Goal: Task Accomplishment & Management: Use online tool/utility

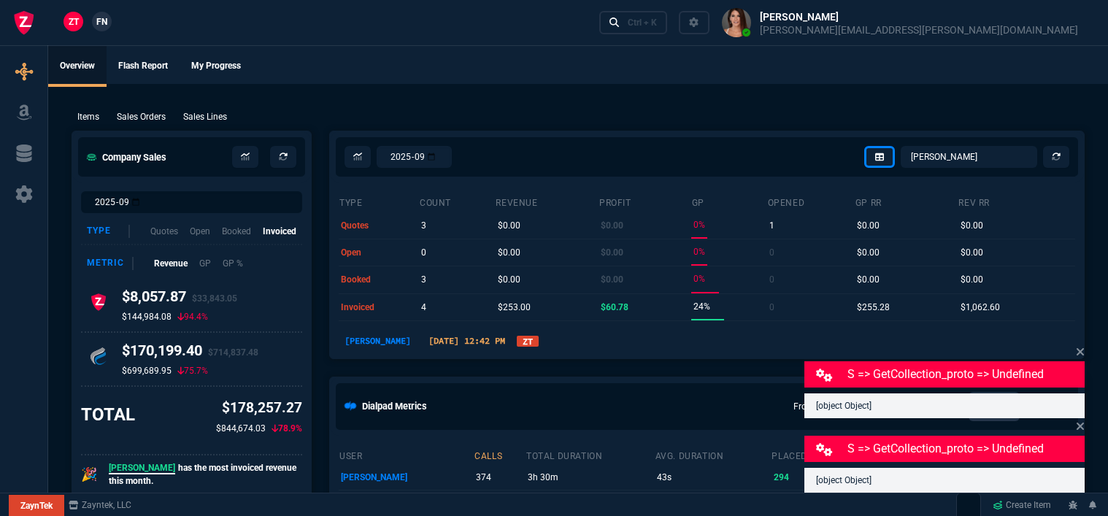
select select "12: [PERSON_NAME]"
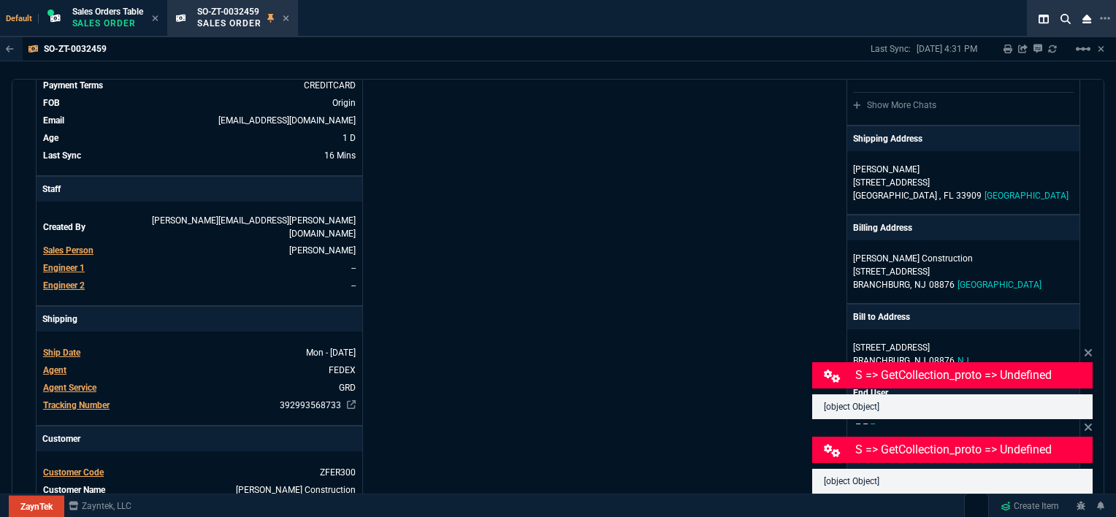
click at [728, 91] on div "ZaynTek, LLC 2609 Technology Dr Suite 200 Plano, TX 75074 Share Link Sarah Cost…" at bounding box center [819, 375] width 522 height 919
click at [286, 15] on icon at bounding box center [286, 18] width 7 height 9
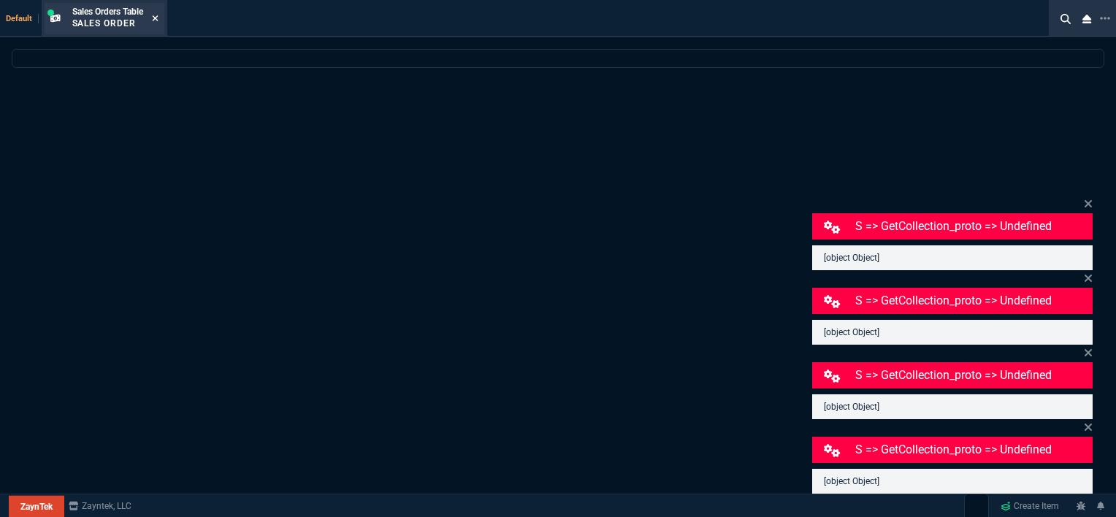
click at [154, 20] on icon at bounding box center [155, 18] width 7 height 9
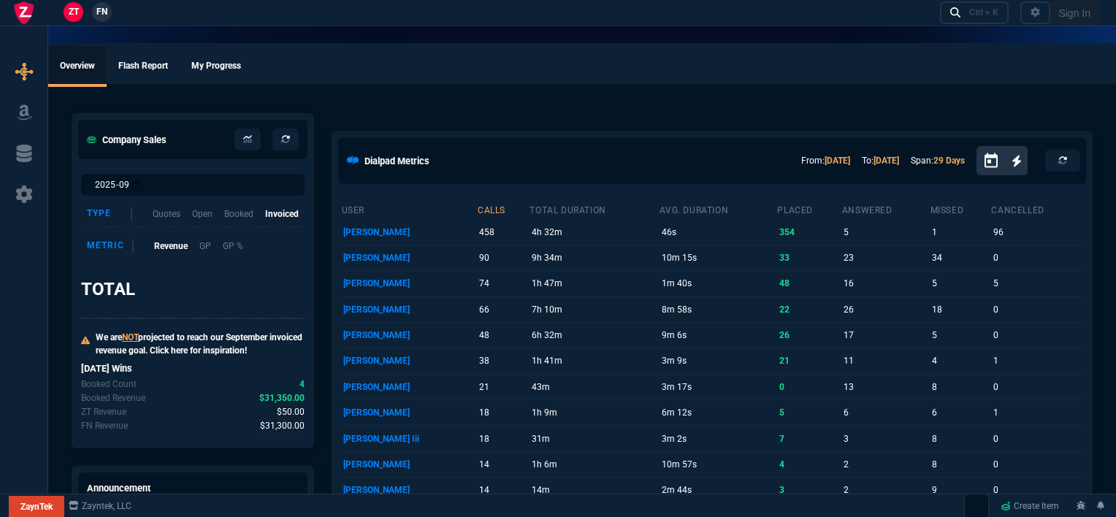
select select "12: [PERSON_NAME]"
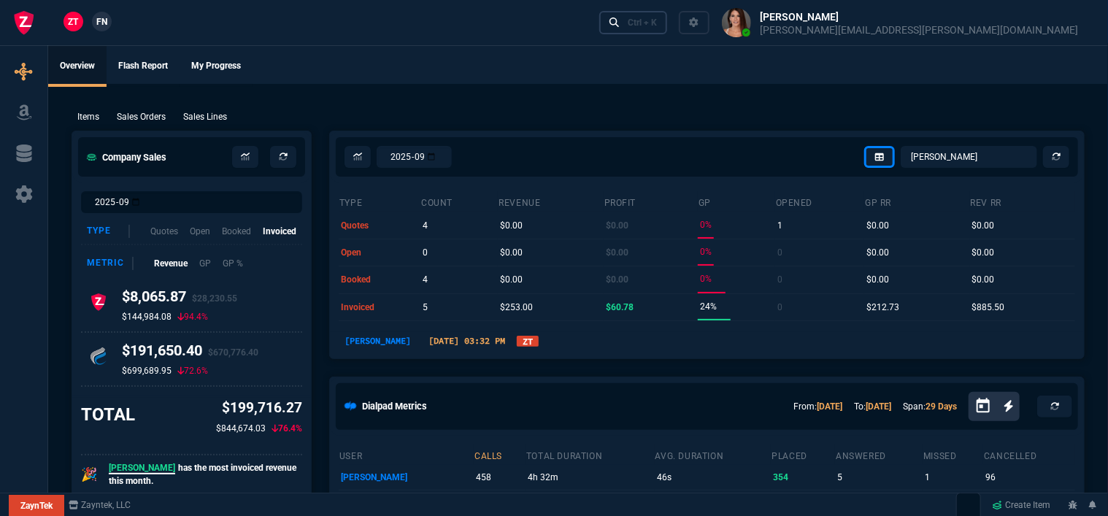
click at [657, 22] on div "Ctrl + K" at bounding box center [642, 23] width 29 height 12
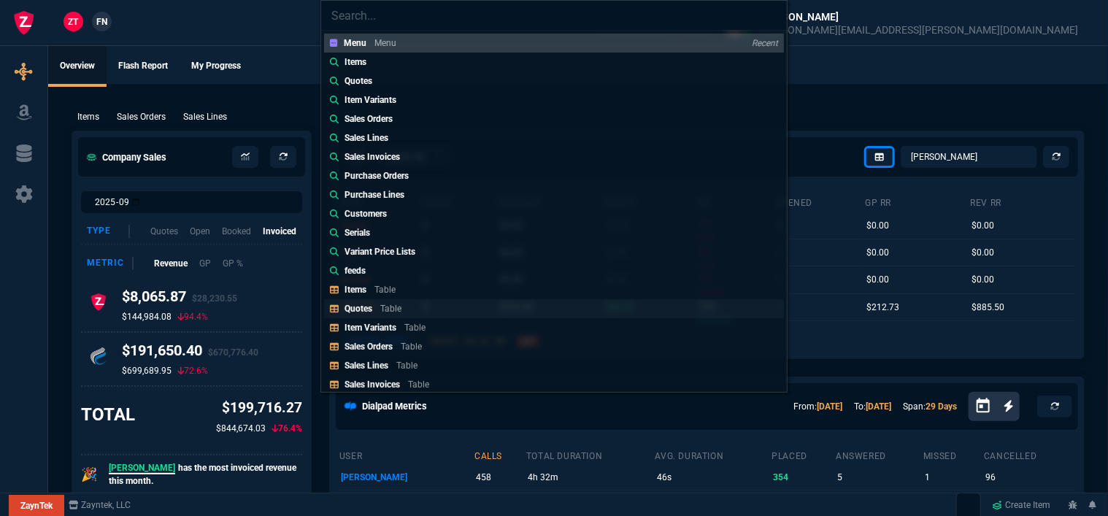
click at [406, 315] on link "Quotes Table" at bounding box center [554, 308] width 460 height 19
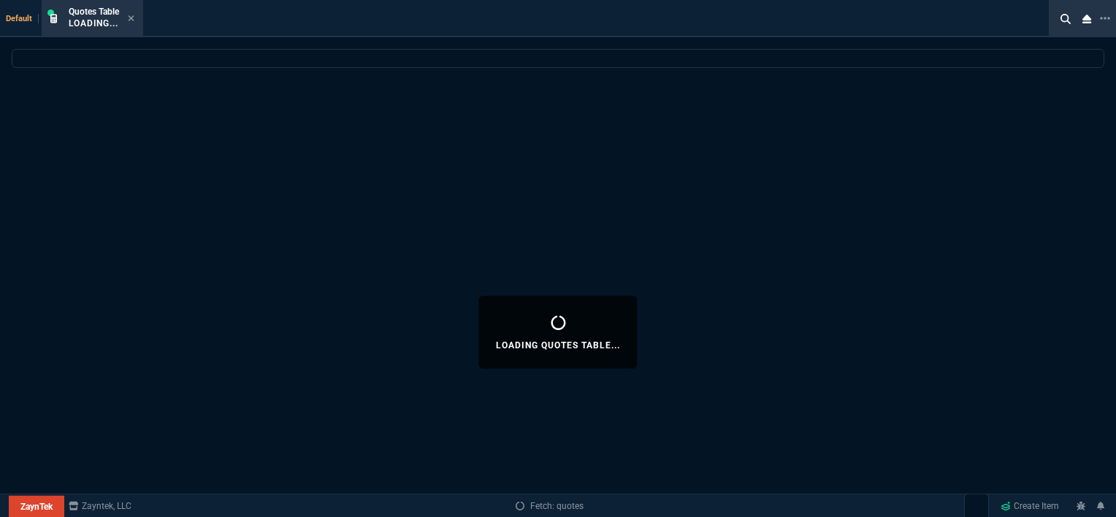
select select
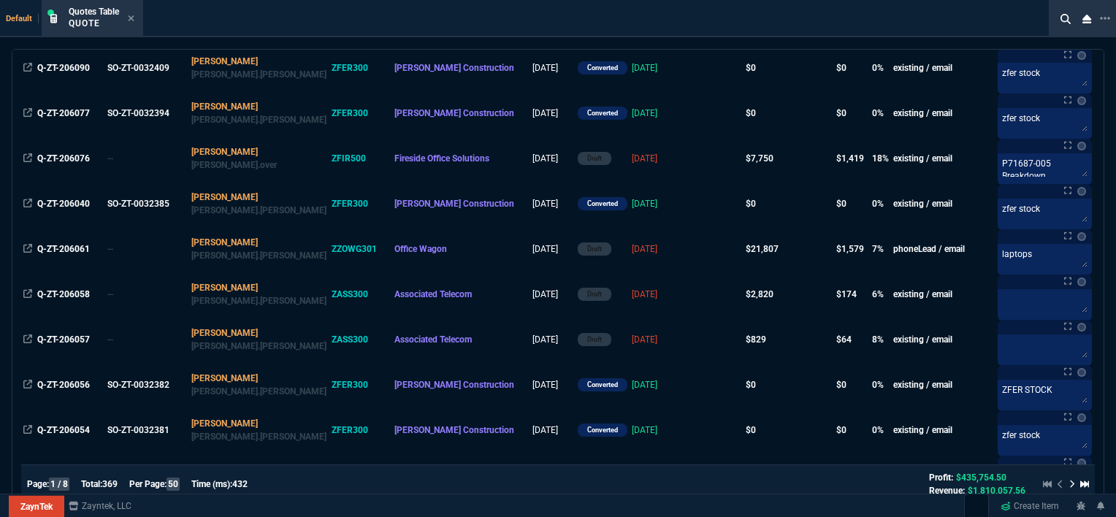
scroll to position [511, 0]
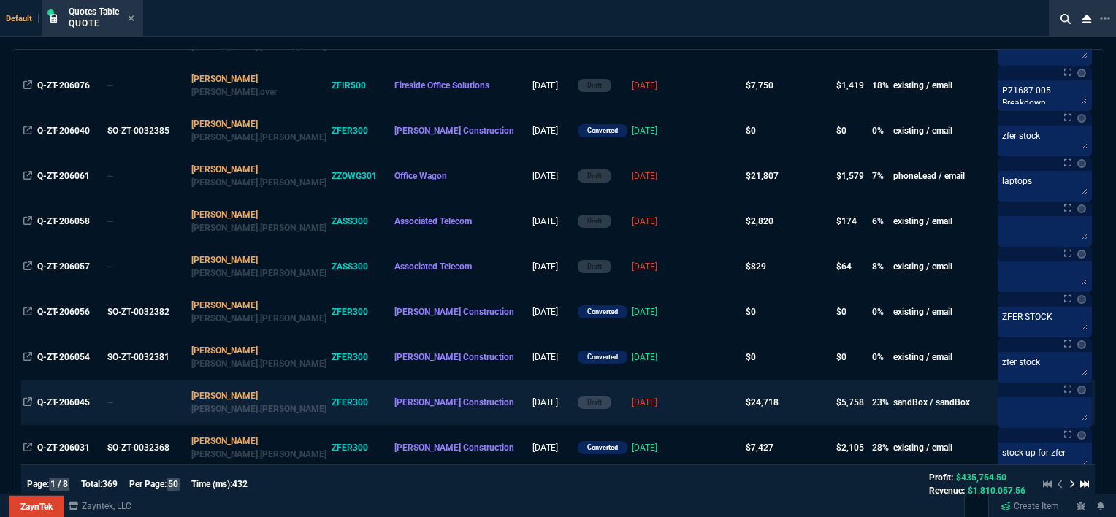
click at [629, 394] on td "[DATE]" at bounding box center [658, 402] width 58 height 45
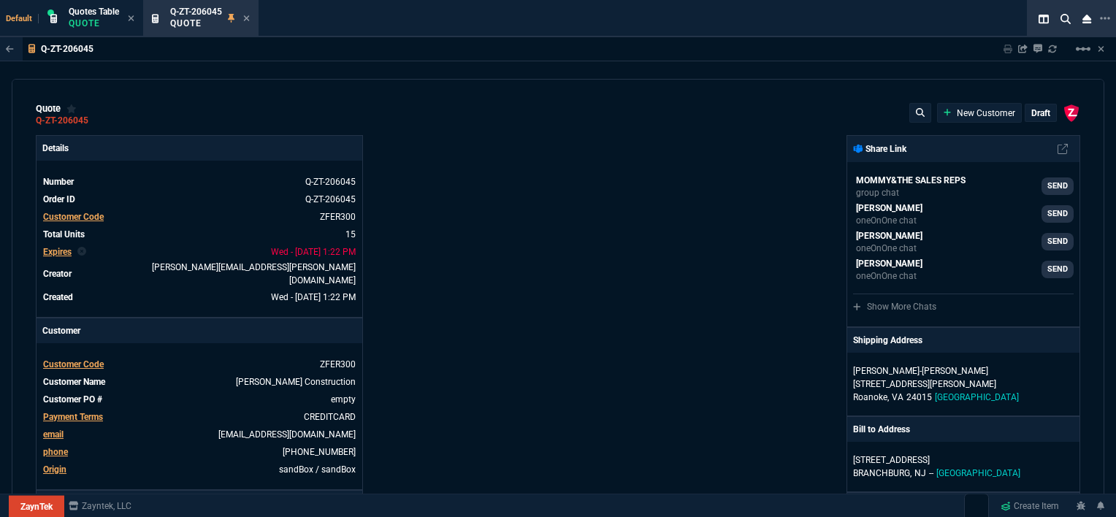
type input "100"
type input "995"
type input "22"
type input "190"
type input "11"
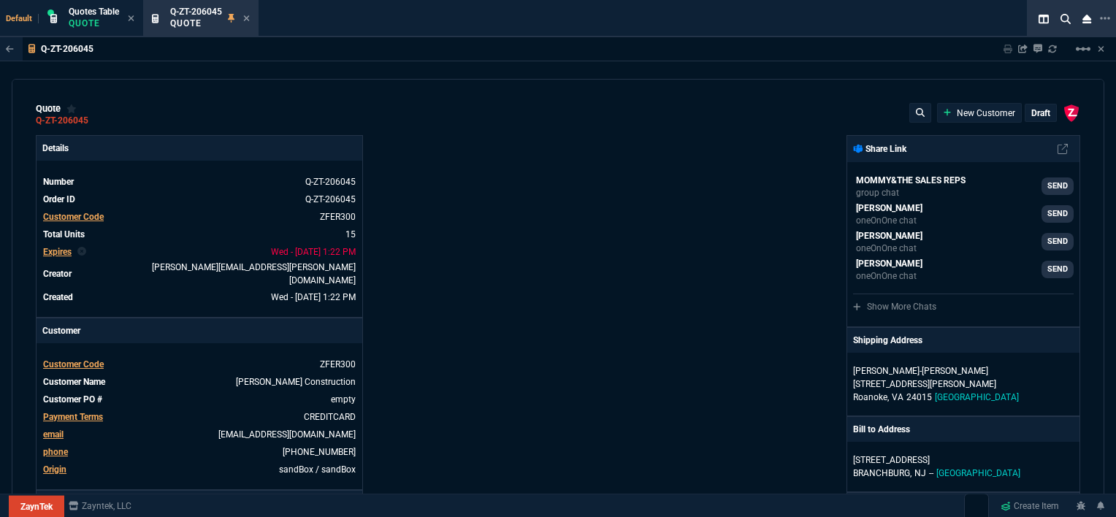
type input "135"
type input "18"
type input "211"
type input "100"
type input "2085"
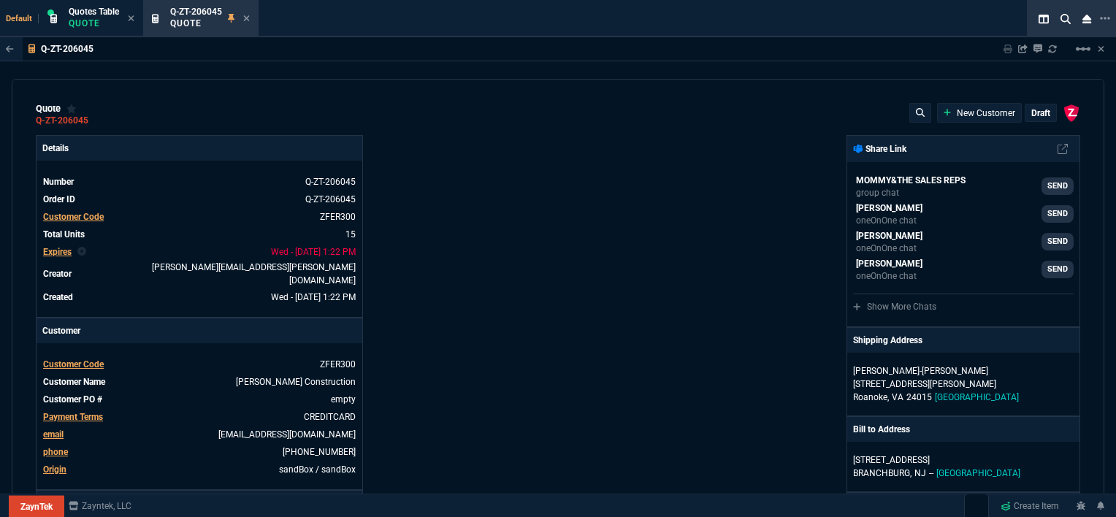
type input "100"
type input "1665"
type input "13"
type input "361"
type input "20"
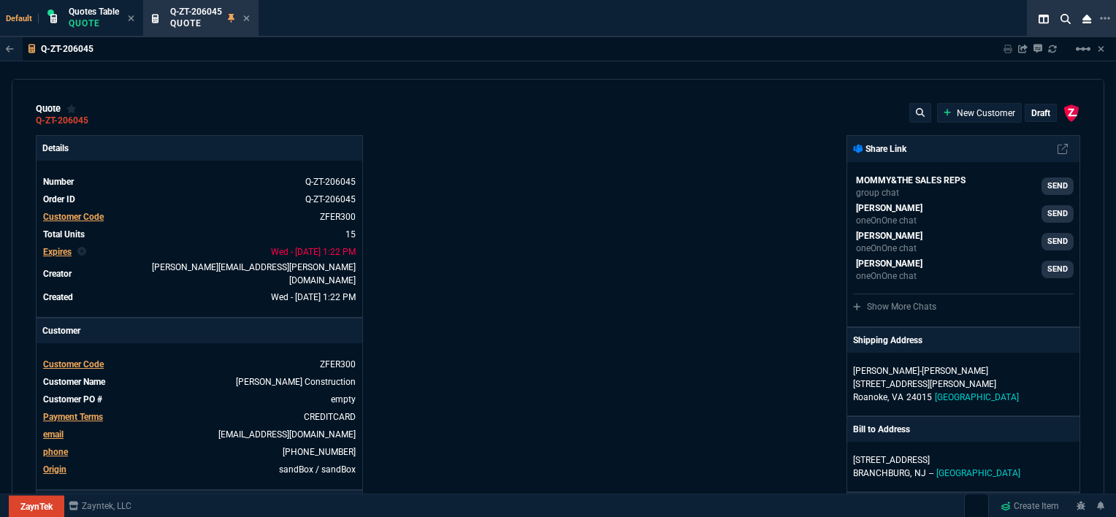
type input "715"
type input "3"
type input "12"
type input "11"
type input "88"
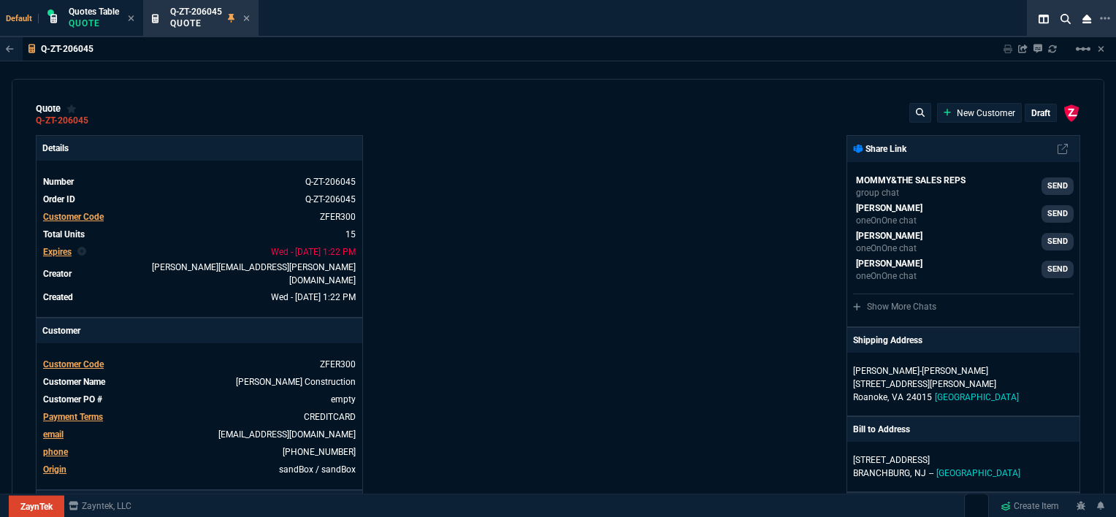
type input "2"
type input "33"
type input "10"
type input "121"
type input "3"
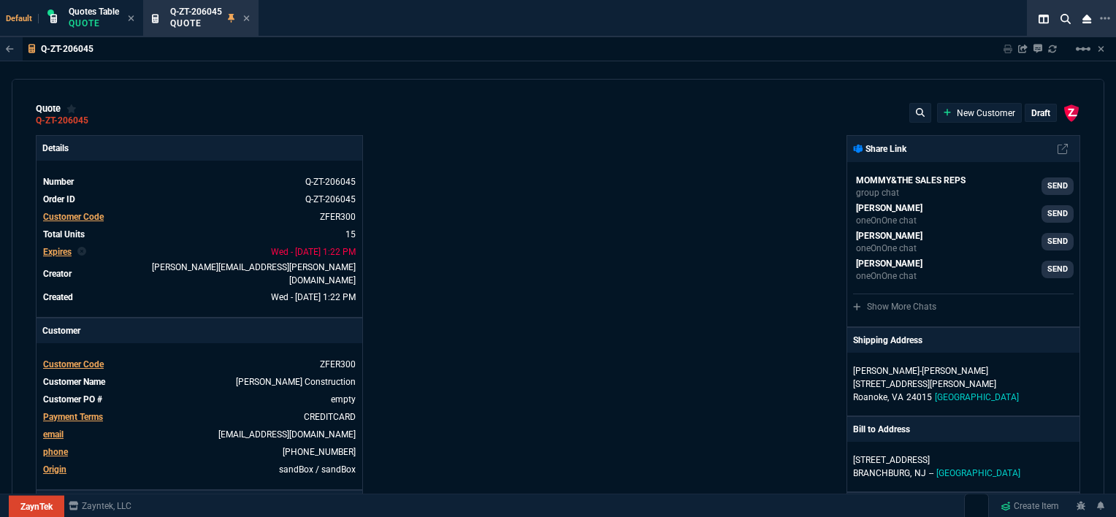
type input "75"
type input "2"
type input "59"
type input "1260.57"
type input "1178.09"
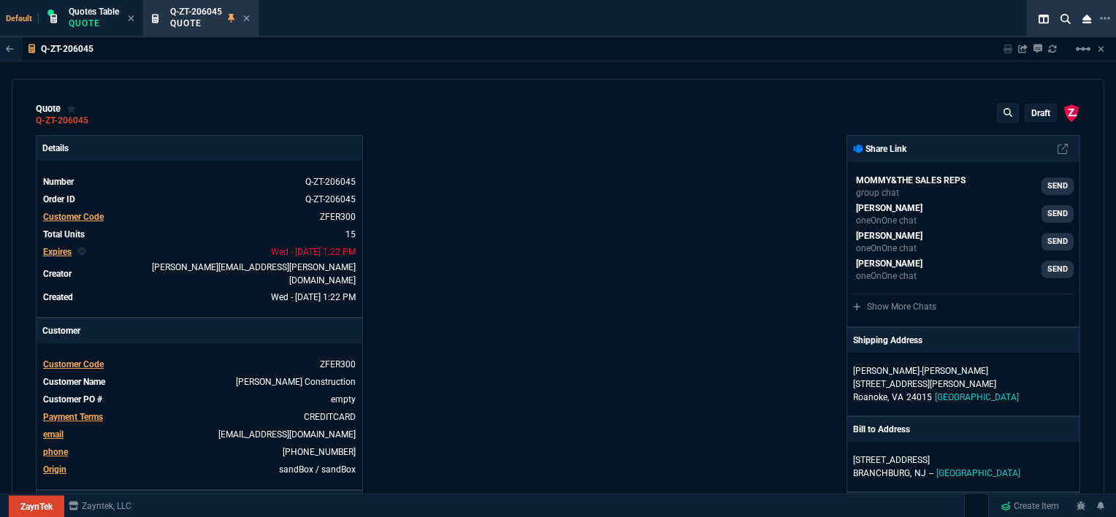
type input "1908.52"
type input "1746.35"
type input "2844.07"
type input "2494.8"
type input "3548.15"
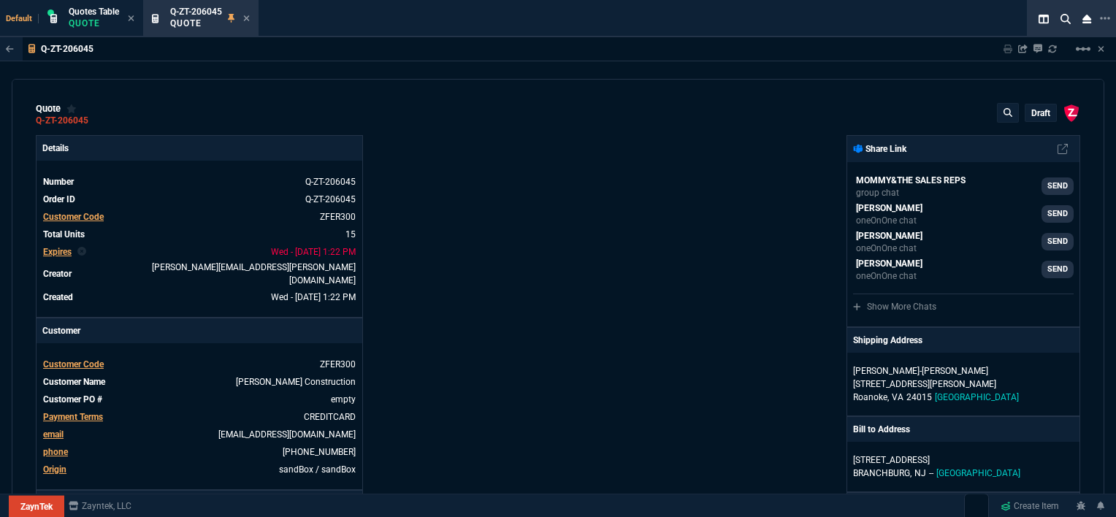
type input "4041.58"
type input "699"
type input "1049"
type input "1999"
type input "1649"
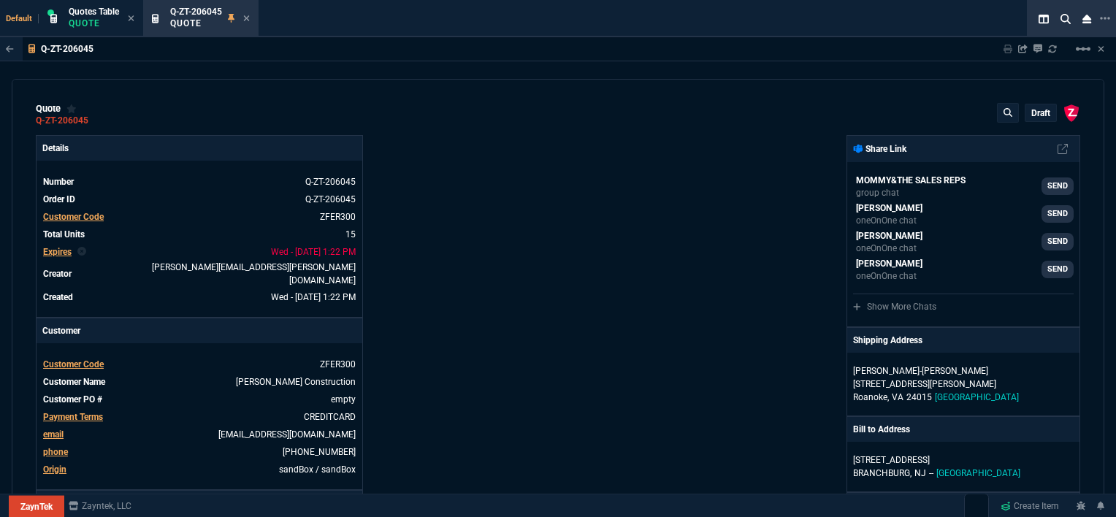
type input "4352.04"
type input "4964.65"
type input "0"
type input "6409.36"
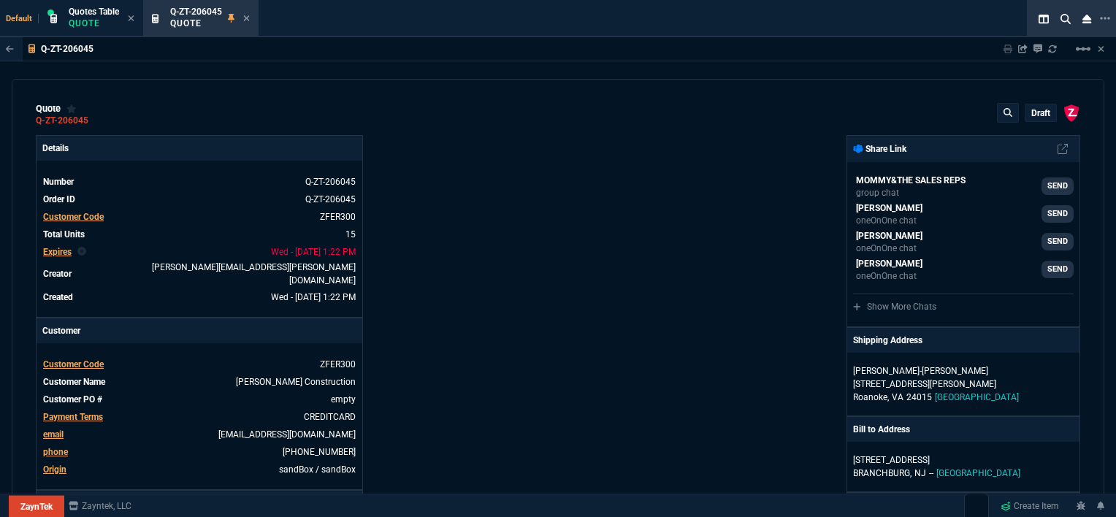
type input "21"
type input "28"
type input "33"
type input "34"
type input "27"
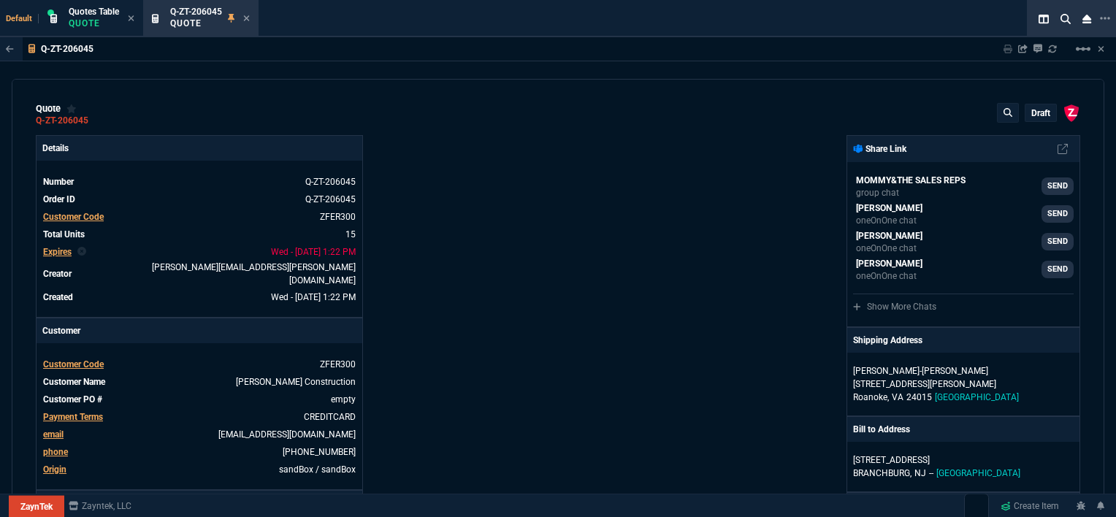
type input "33"
type input "24"
type input "10"
type input "33"
type input "26"
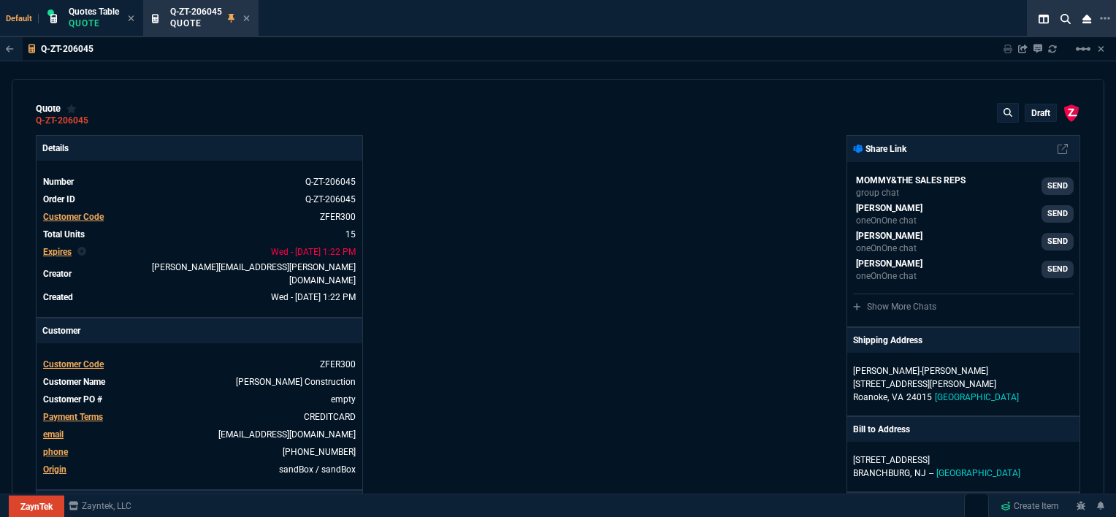
type input "33"
type input "27"
type input "33"
type input "26"
type input "100"
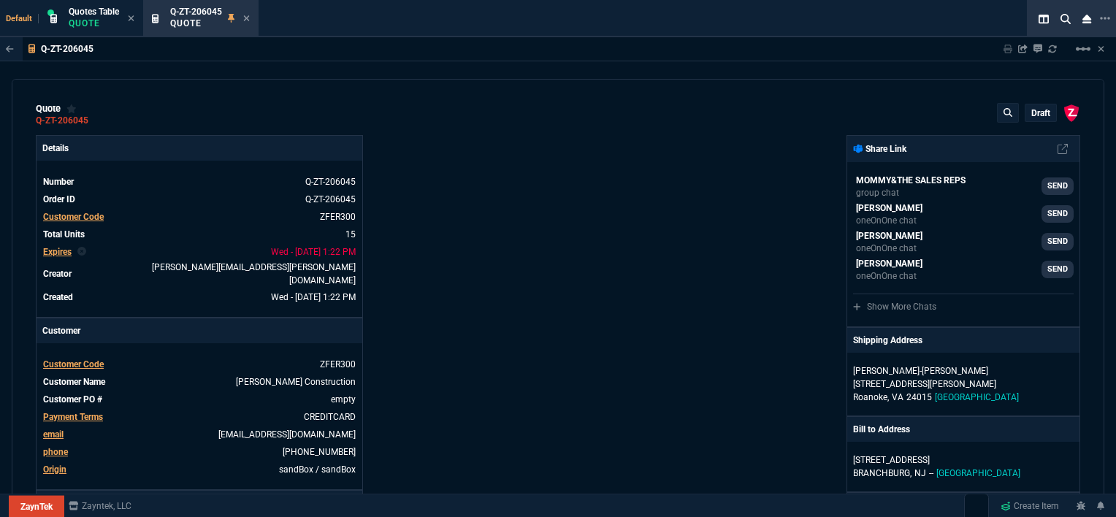
scroll to position [730, 0]
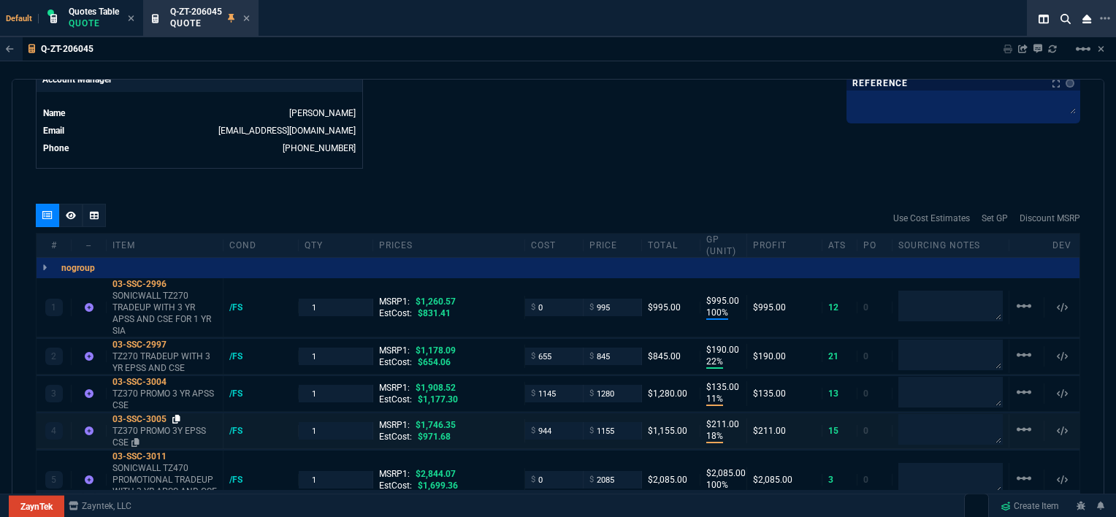
click at [177, 415] on icon at bounding box center [176, 419] width 8 height 9
